Goal: Transaction & Acquisition: Purchase product/service

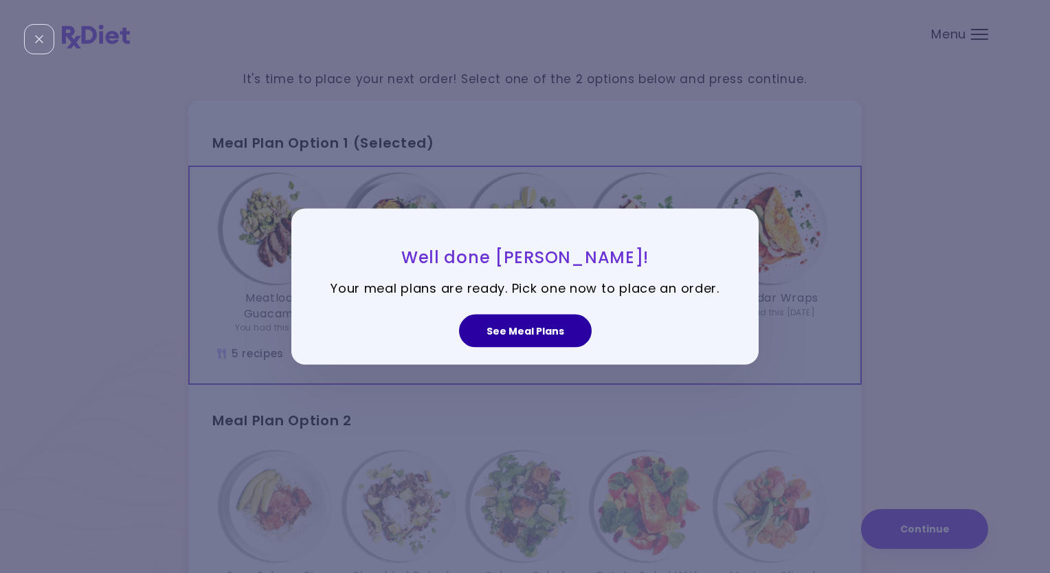
click at [535, 333] on button "See Meal Plans" at bounding box center [525, 330] width 133 height 33
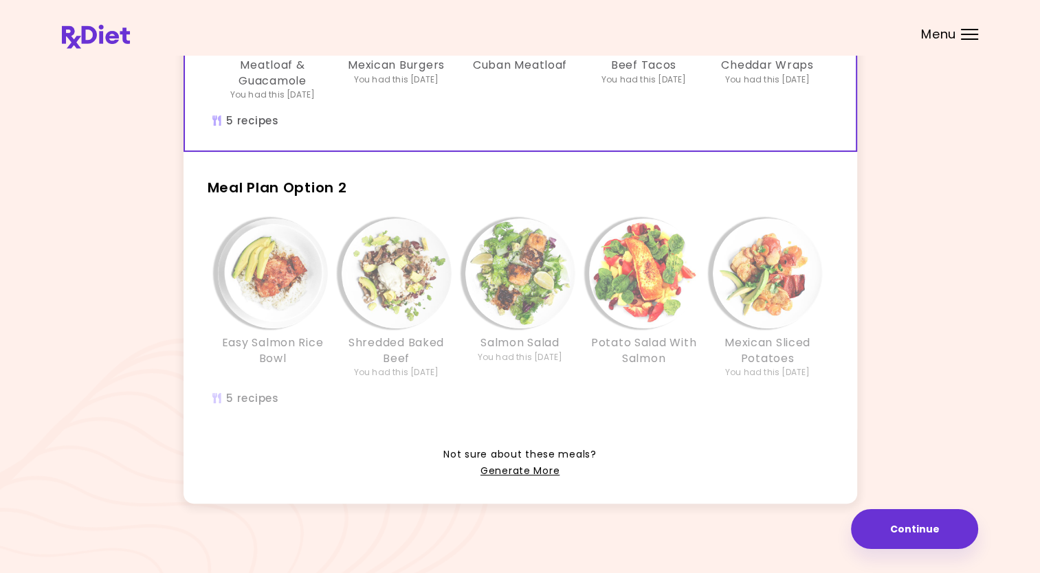
scroll to position [237, 0]
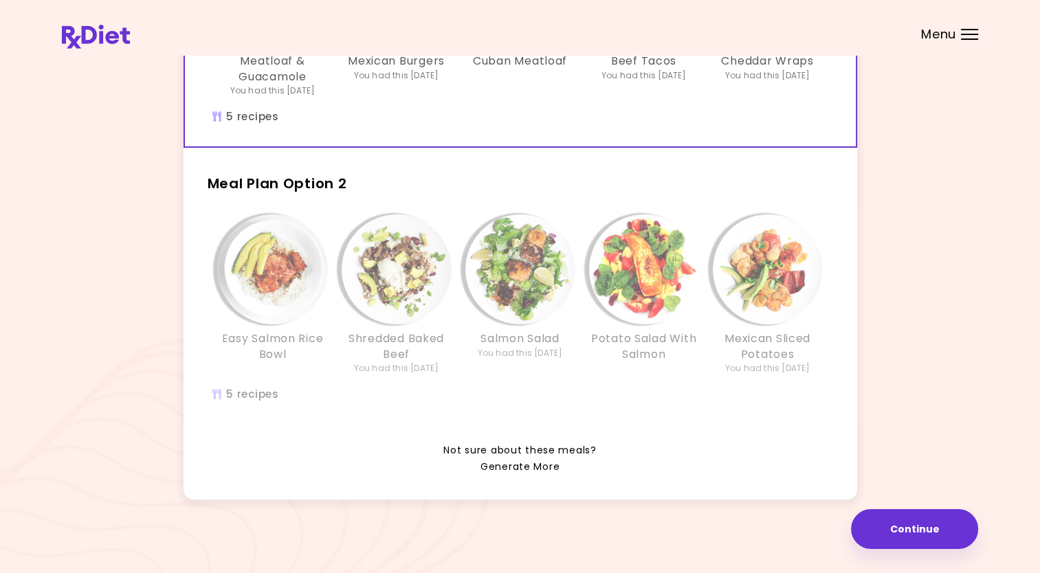
click at [508, 466] on link "Generate More" at bounding box center [519, 467] width 79 height 16
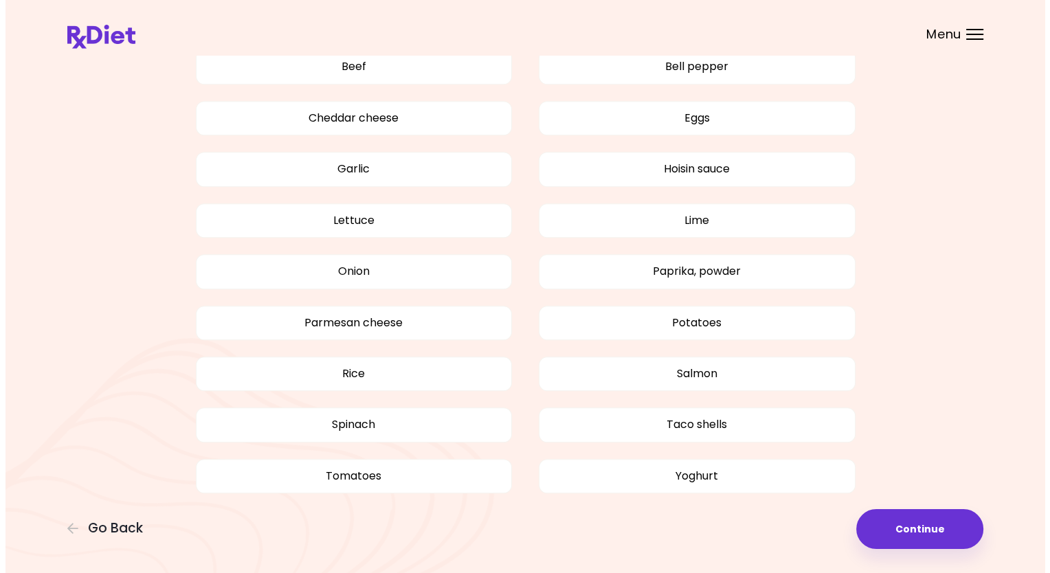
scroll to position [621, 0]
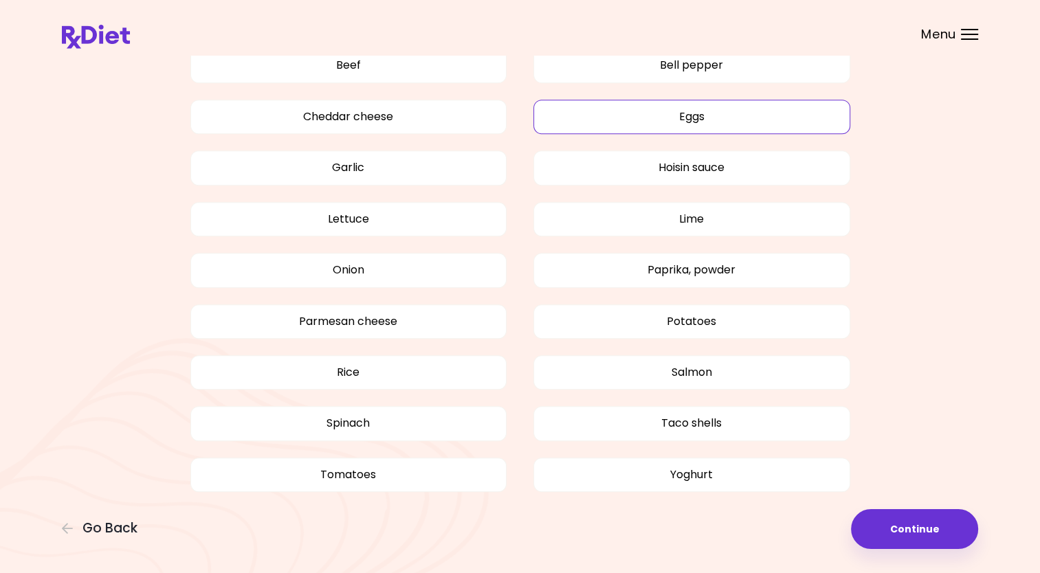
click at [698, 119] on button "Eggs" at bounding box center [691, 117] width 317 height 34
drag, startPoint x: 683, startPoint y: 474, endPoint x: 656, endPoint y: 471, distance: 27.7
click at [682, 472] on button "Yoghurt" at bounding box center [691, 475] width 317 height 34
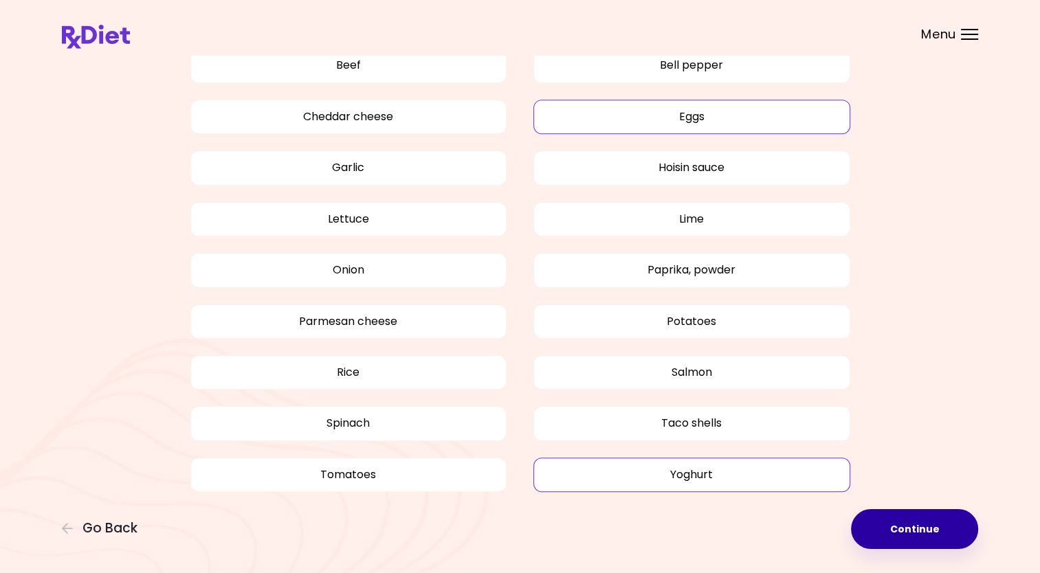
click at [918, 531] on button "Continue" at bounding box center [914, 529] width 127 height 40
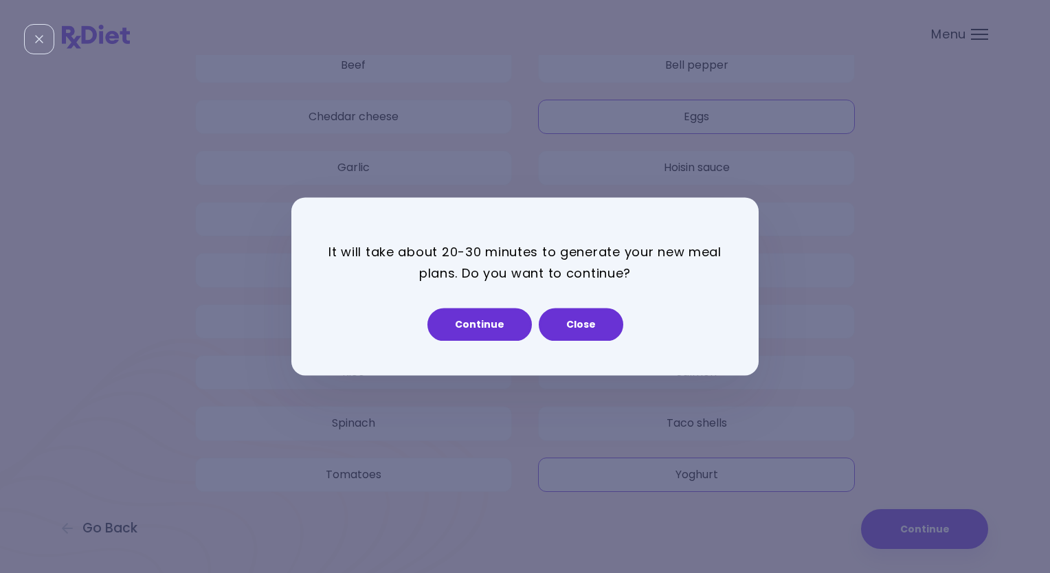
click at [113, 527] on div "It will take about 20-30 minutes to generate your new meal plans. Do you want t…" at bounding box center [525, 286] width 1050 height 573
click at [472, 326] on button "Continue" at bounding box center [480, 325] width 104 height 33
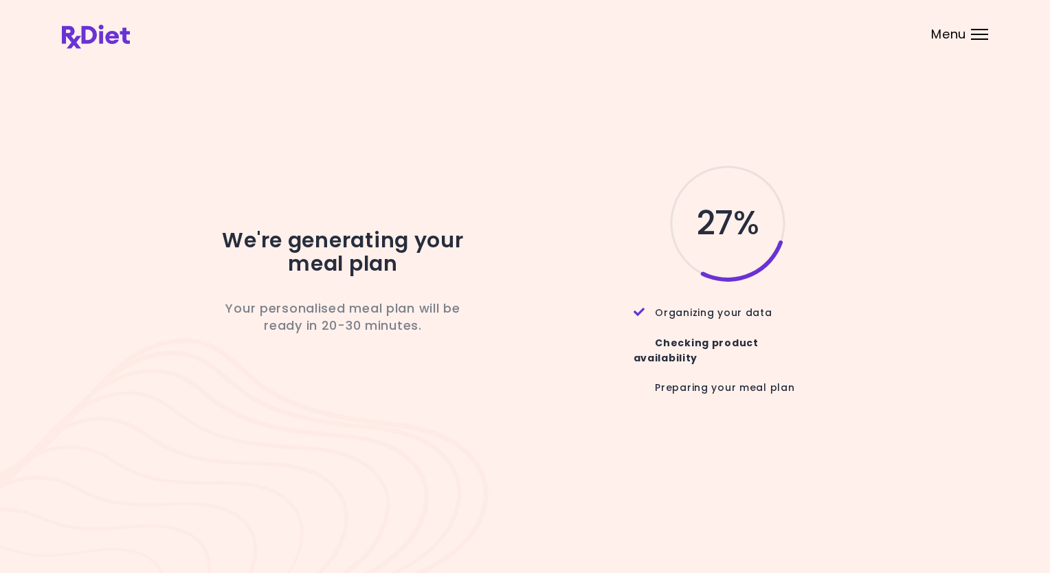
click at [357, 133] on div "We're generating your meal plan Your personalised meal plan will be ready in 20…" at bounding box center [525, 286] width 927 height 456
click at [356, 131] on div "We're generating your meal plan Your personalised meal plan will be ready in 20…" at bounding box center [525, 286] width 927 height 456
drag, startPoint x: 465, startPoint y: 69, endPoint x: 406, endPoint y: 78, distance: 59.1
click at [406, 78] on div "We're generating your meal plan Your personalised meal plan will be ready in 20…" at bounding box center [525, 286] width 927 height 456
click at [440, 164] on div "We're generating your meal plan Your personalised meal plan will be ready in 20…" at bounding box center [525, 286] width 927 height 456
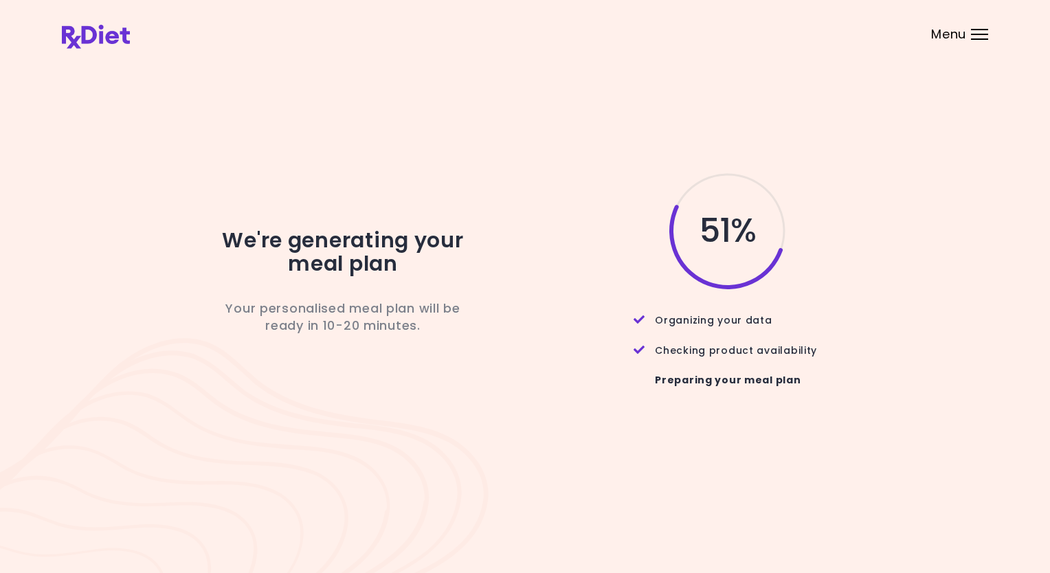
click at [478, 356] on div "We're generating your meal plan Your personalised meal plan will be ready in 10…" at bounding box center [343, 286] width 385 height 232
click at [478, 355] on div "We're generating your meal plan Your personalised meal plan will be ready in 10…" at bounding box center [343, 286] width 385 height 232
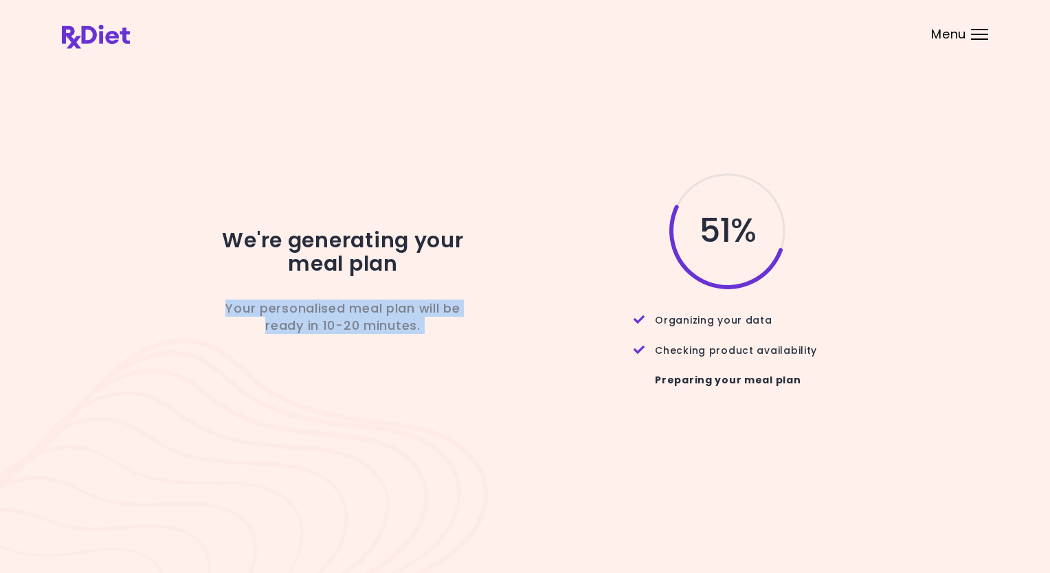
click at [478, 355] on div "We're generating your meal plan Your personalised meal plan will be ready in 10…" at bounding box center [343, 286] width 385 height 232
click at [542, 202] on div "51 %" at bounding box center [717, 230] width 364 height 121
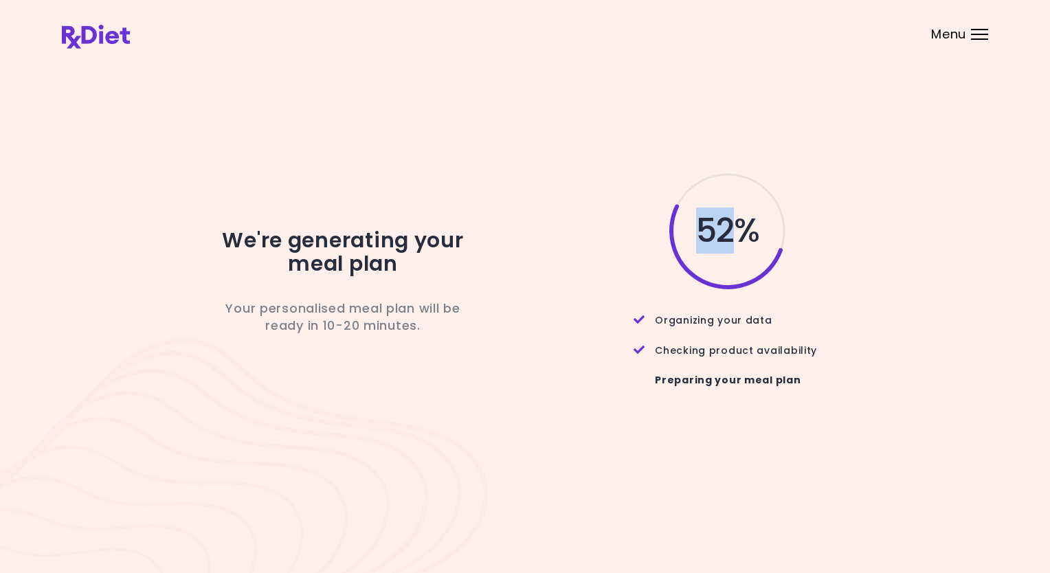
click at [542, 202] on div "52 %" at bounding box center [717, 230] width 364 height 121
click at [309, 98] on div "We're generating your meal plan Your personalised meal plan will be ready in 10…" at bounding box center [525, 286] width 927 height 456
click at [310, 99] on div "We're generating your meal plan Your personalised meal plan will be ready in 10…" at bounding box center [525, 286] width 927 height 456
click at [385, 104] on div "We're generating your meal plan Your personalised meal plan will be ready in 10…" at bounding box center [525, 286] width 927 height 456
click at [386, 104] on div "We're generating your meal plan Your personalised meal plan will be ready in 10…" at bounding box center [525, 286] width 927 height 456
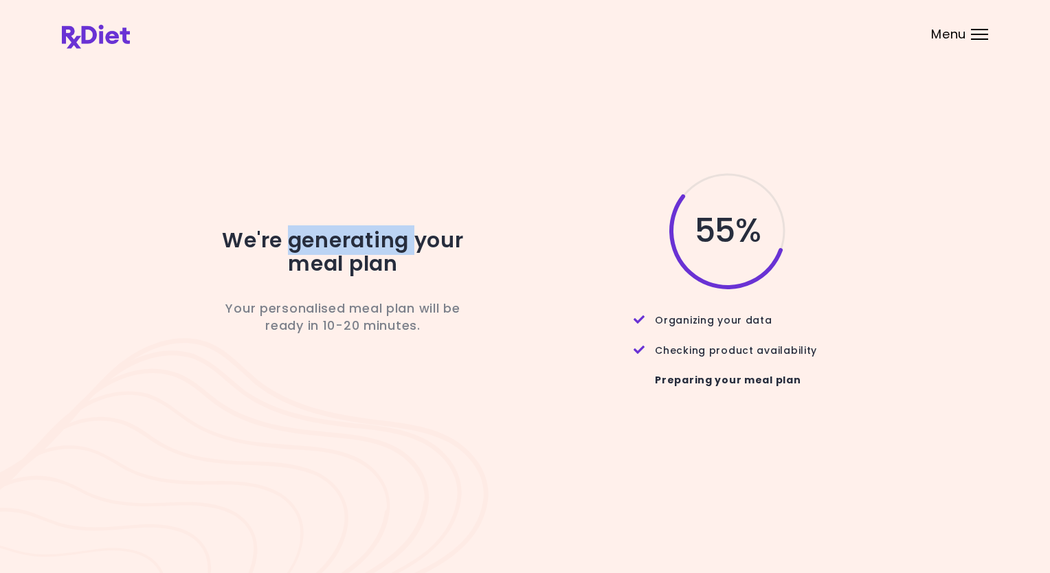
click at [386, 104] on div "We're generating your meal plan Your personalised meal plan will be ready in 10…" at bounding box center [525, 286] width 927 height 456
drag, startPoint x: 386, startPoint y: 104, endPoint x: 436, endPoint y: 95, distance: 51.0
click at [436, 95] on div "We're generating your meal plan Your personalised meal plan will be ready in 10…" at bounding box center [525, 286] width 927 height 456
click at [390, 105] on div "We're generating your meal plan Your personalised meal plan will be ready in 10…" at bounding box center [525, 286] width 927 height 456
click at [392, 107] on div "We're generating your meal plan Your personalised meal plan will be ready in 10…" at bounding box center [525, 286] width 927 height 456
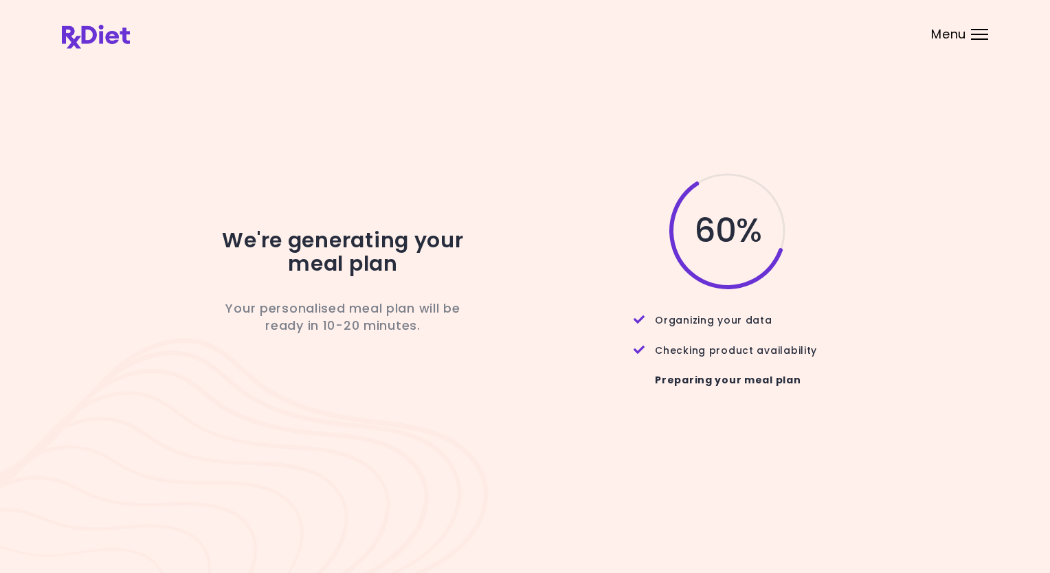
click at [552, 78] on div "We're generating your meal plan Your personalised meal plan will be ready in 10…" at bounding box center [525, 286] width 927 height 456
click at [553, 84] on div "We're generating your meal plan Your personalised meal plan will be ready in 10…" at bounding box center [525, 286] width 927 height 456
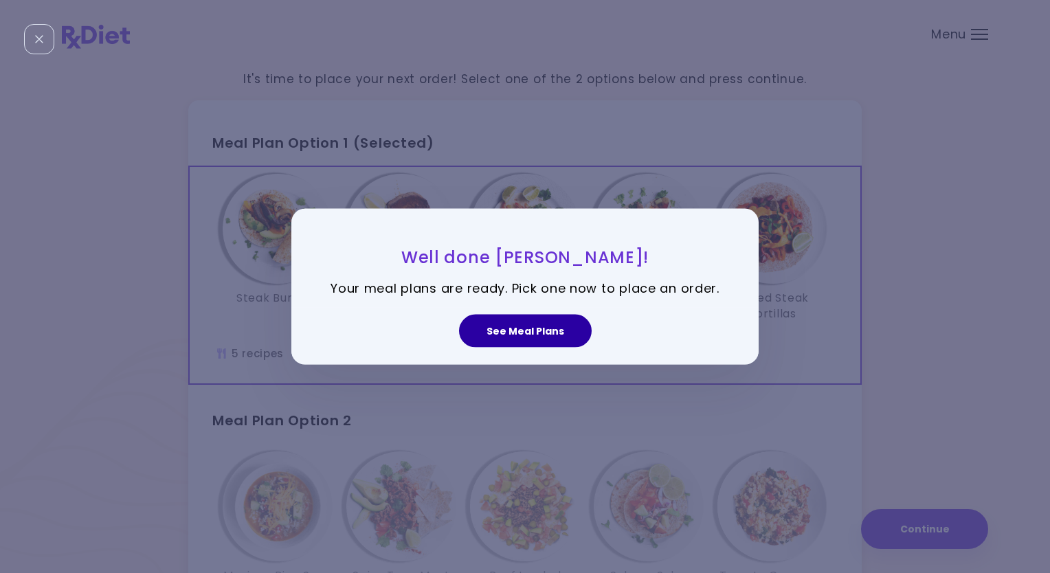
click at [541, 330] on button "See Meal Plans" at bounding box center [525, 330] width 133 height 33
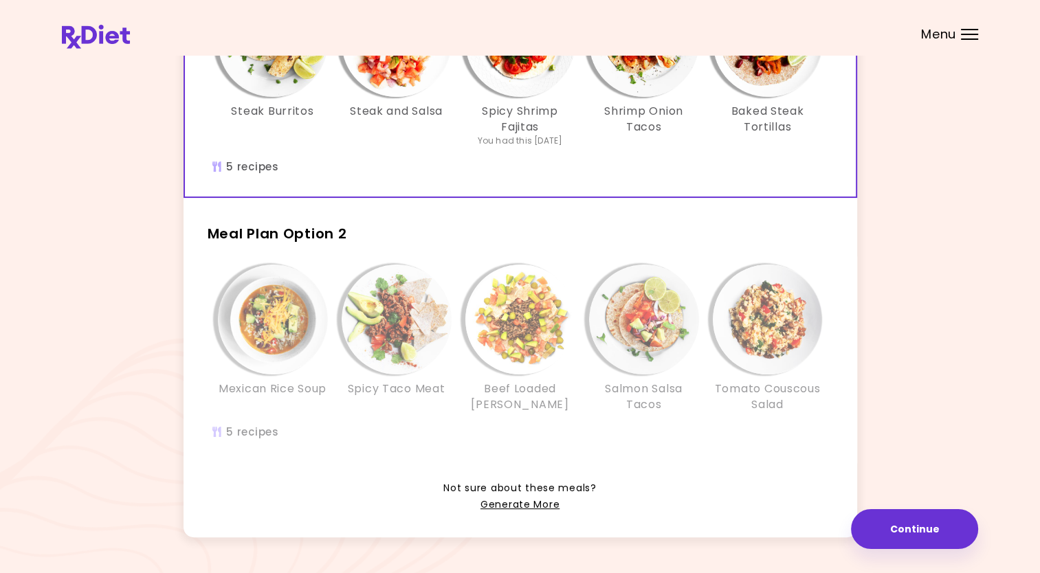
scroll to position [137, 0]
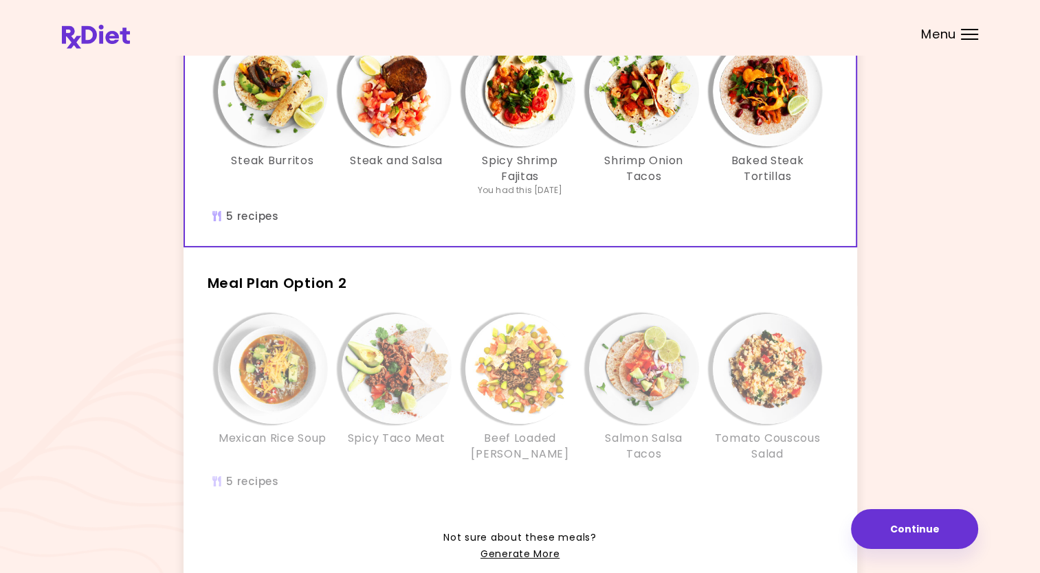
click at [608, 170] on h3 "Shrimp Onion Tacos" at bounding box center [644, 168] width 110 height 31
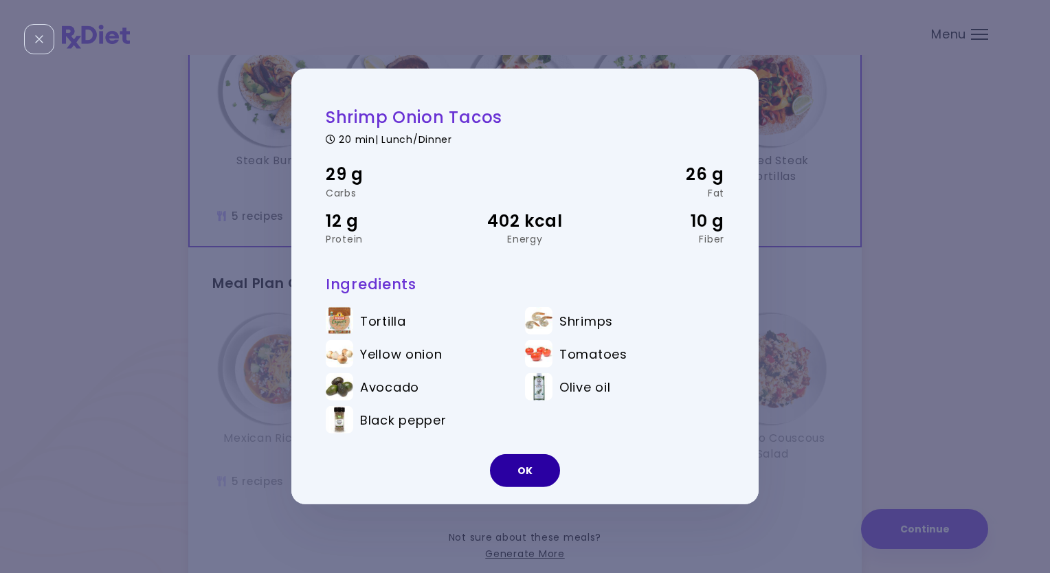
click at [526, 469] on button "OK" at bounding box center [525, 470] width 70 height 33
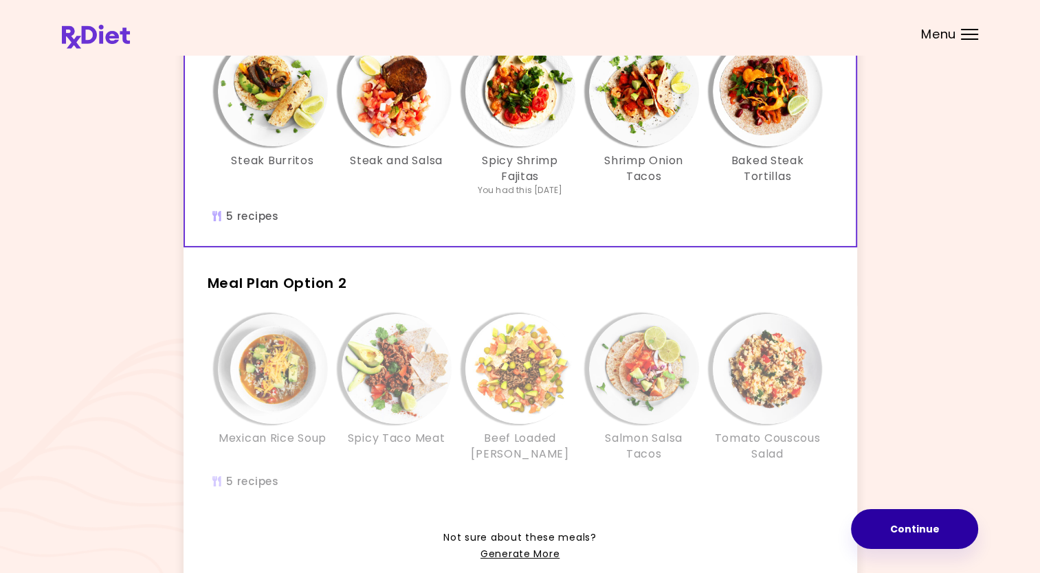
click at [915, 527] on button "Continue" at bounding box center [914, 529] width 127 height 40
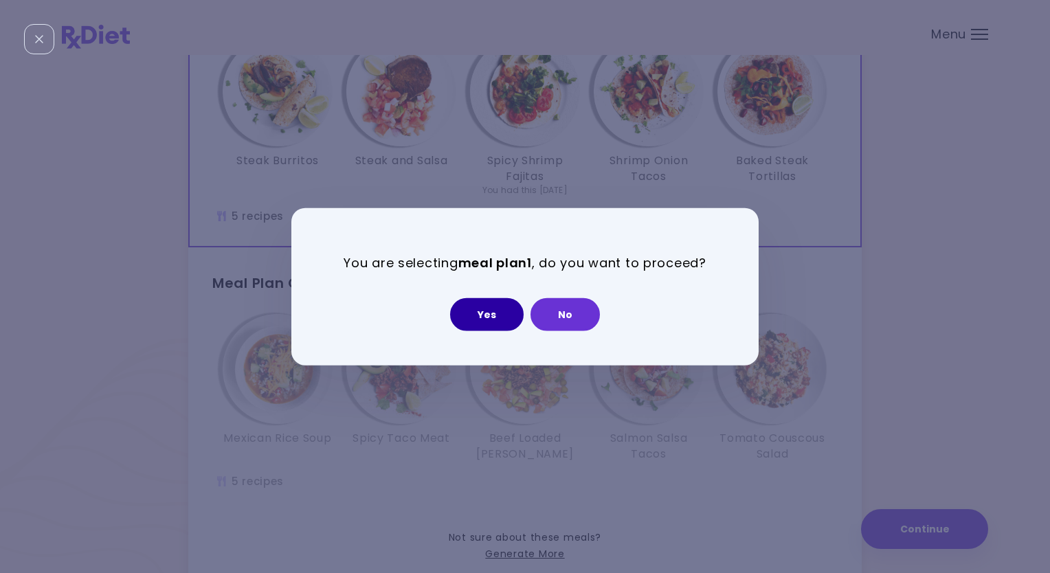
click at [490, 318] on button "Yes" at bounding box center [487, 314] width 74 height 33
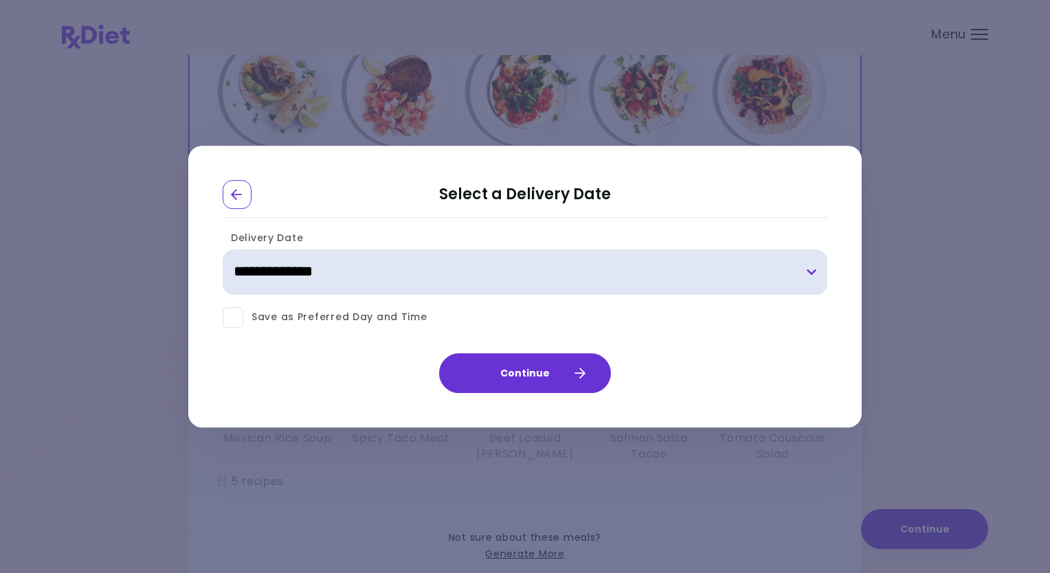
click at [809, 274] on select "**********" at bounding box center [525, 272] width 605 height 45
select select "**********"
click at [223, 250] on select "**********" at bounding box center [525, 272] width 605 height 45
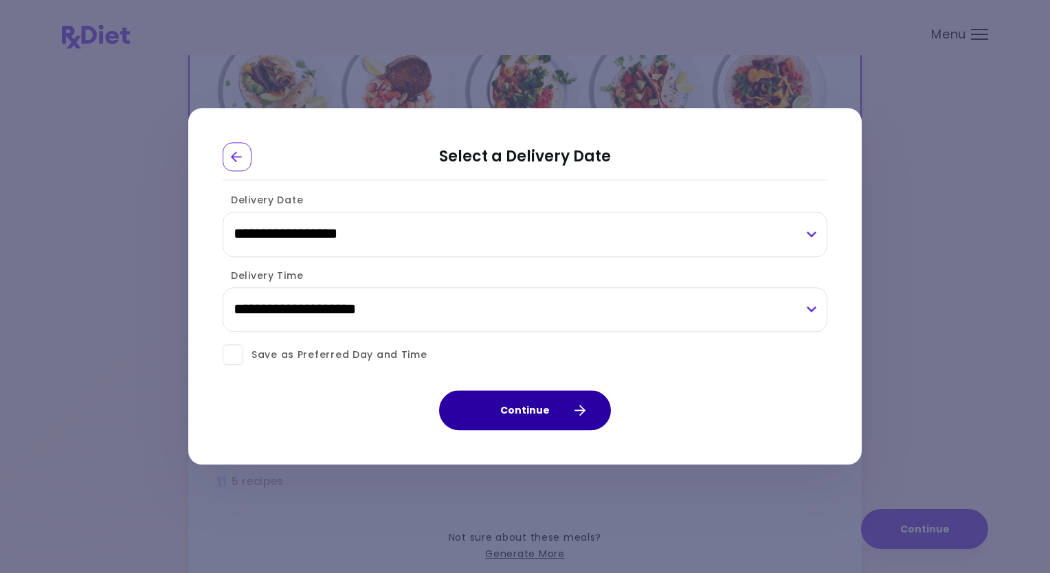
click at [580, 409] on icon "button" at bounding box center [579, 411] width 12 height 12
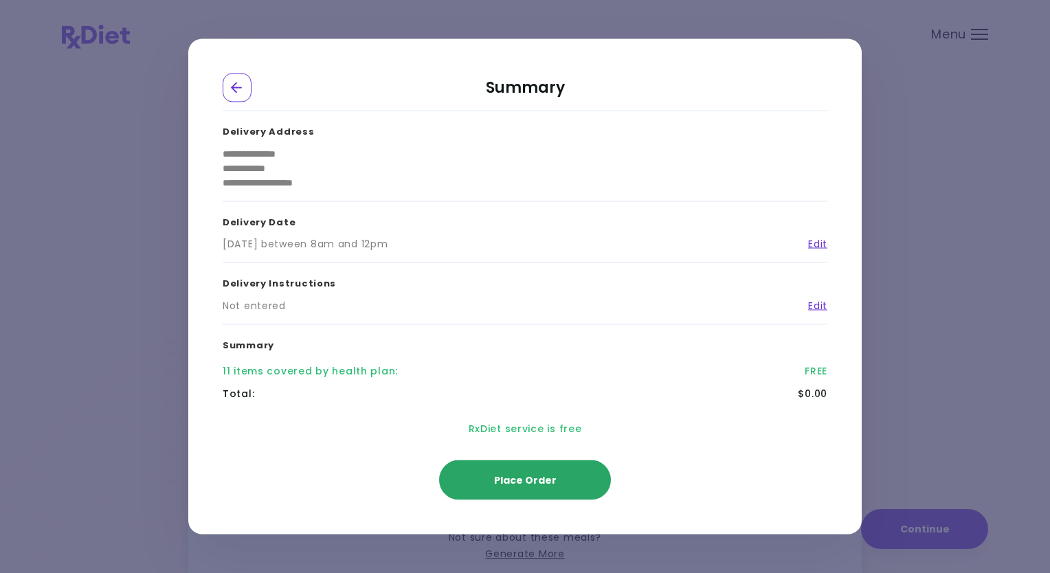
click at [551, 478] on span "Place Order" at bounding box center [525, 481] width 63 height 14
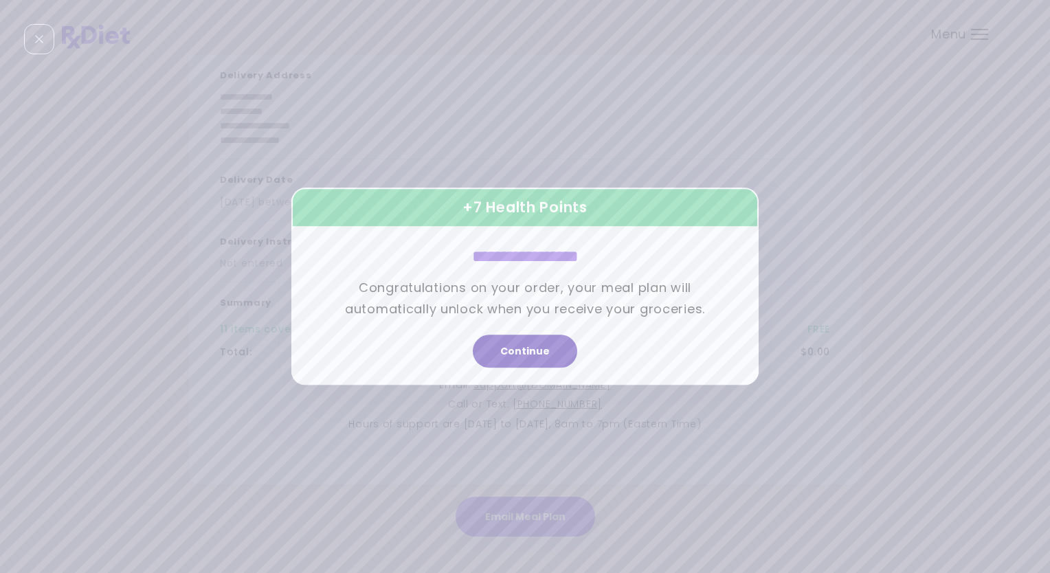
click at [526, 351] on button "Continue" at bounding box center [525, 351] width 104 height 33
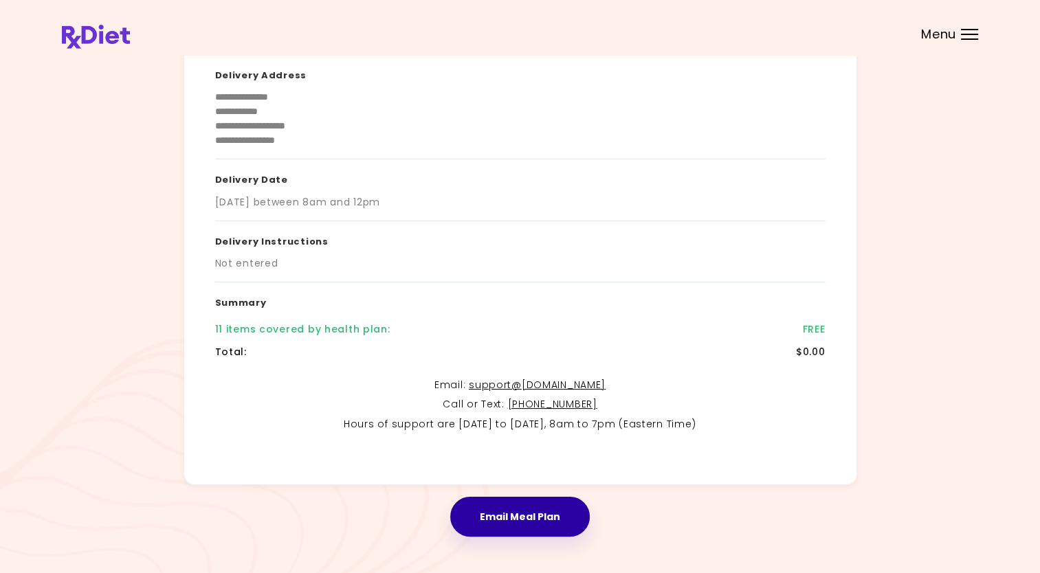
click at [536, 513] on button "Email Meal Plan" at bounding box center [520, 517] width 140 height 40
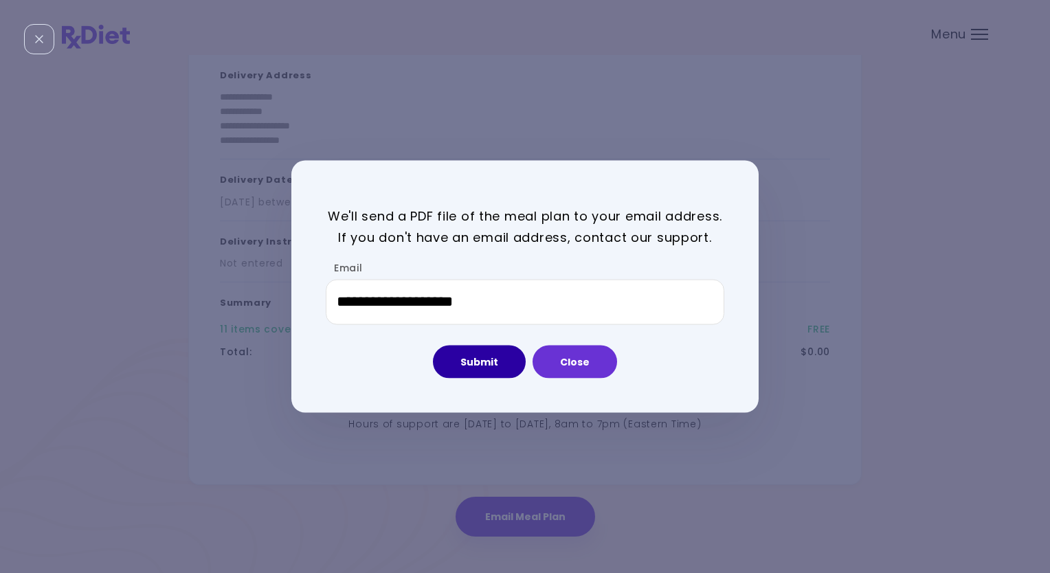
click at [489, 363] on button "Submit" at bounding box center [479, 361] width 93 height 33
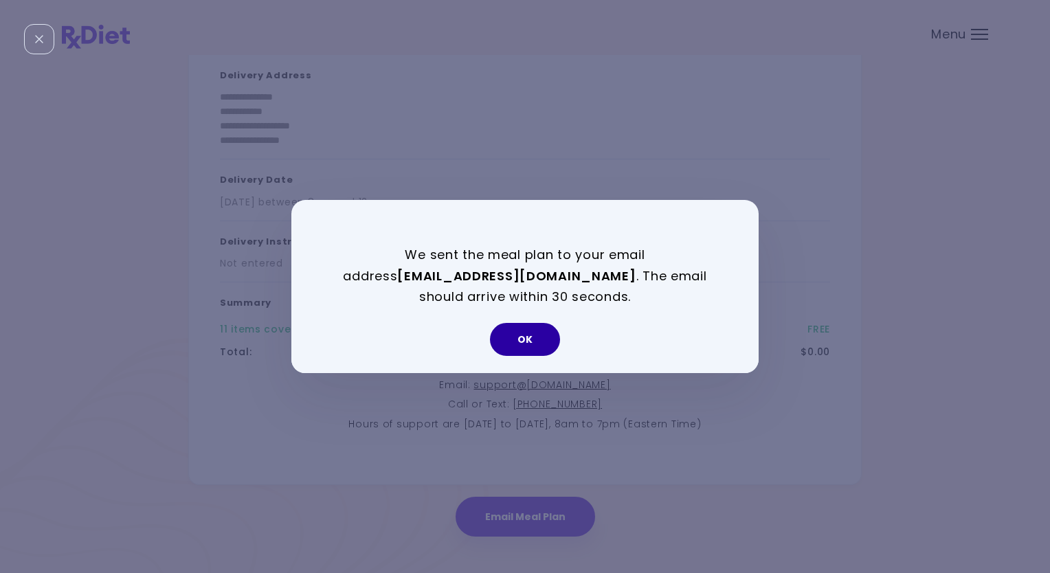
click at [525, 341] on button "OK" at bounding box center [525, 339] width 70 height 33
